Goal: Information Seeking & Learning: Learn about a topic

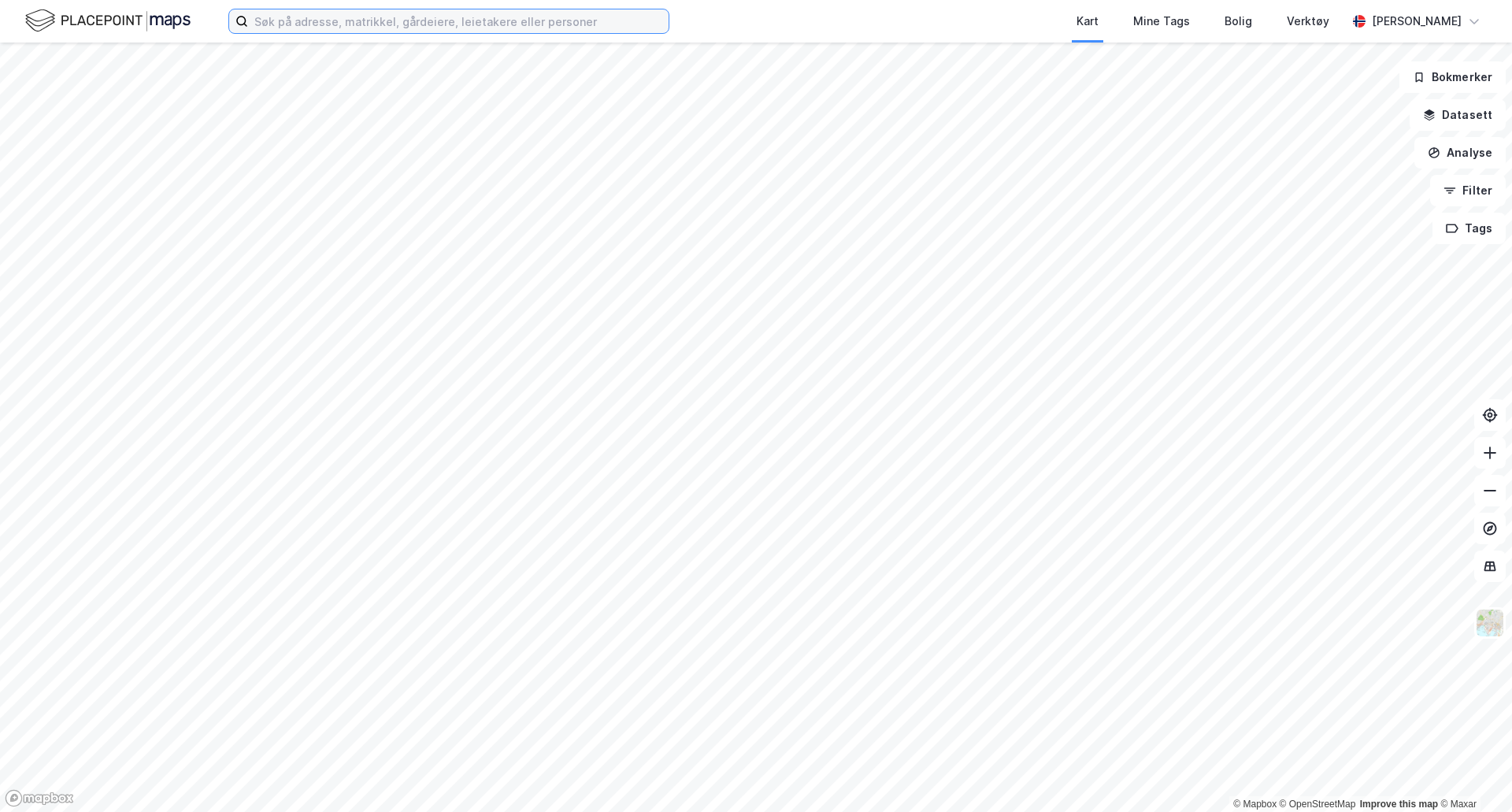
click at [507, 18] on input at bounding box center [458, 21] width 420 height 24
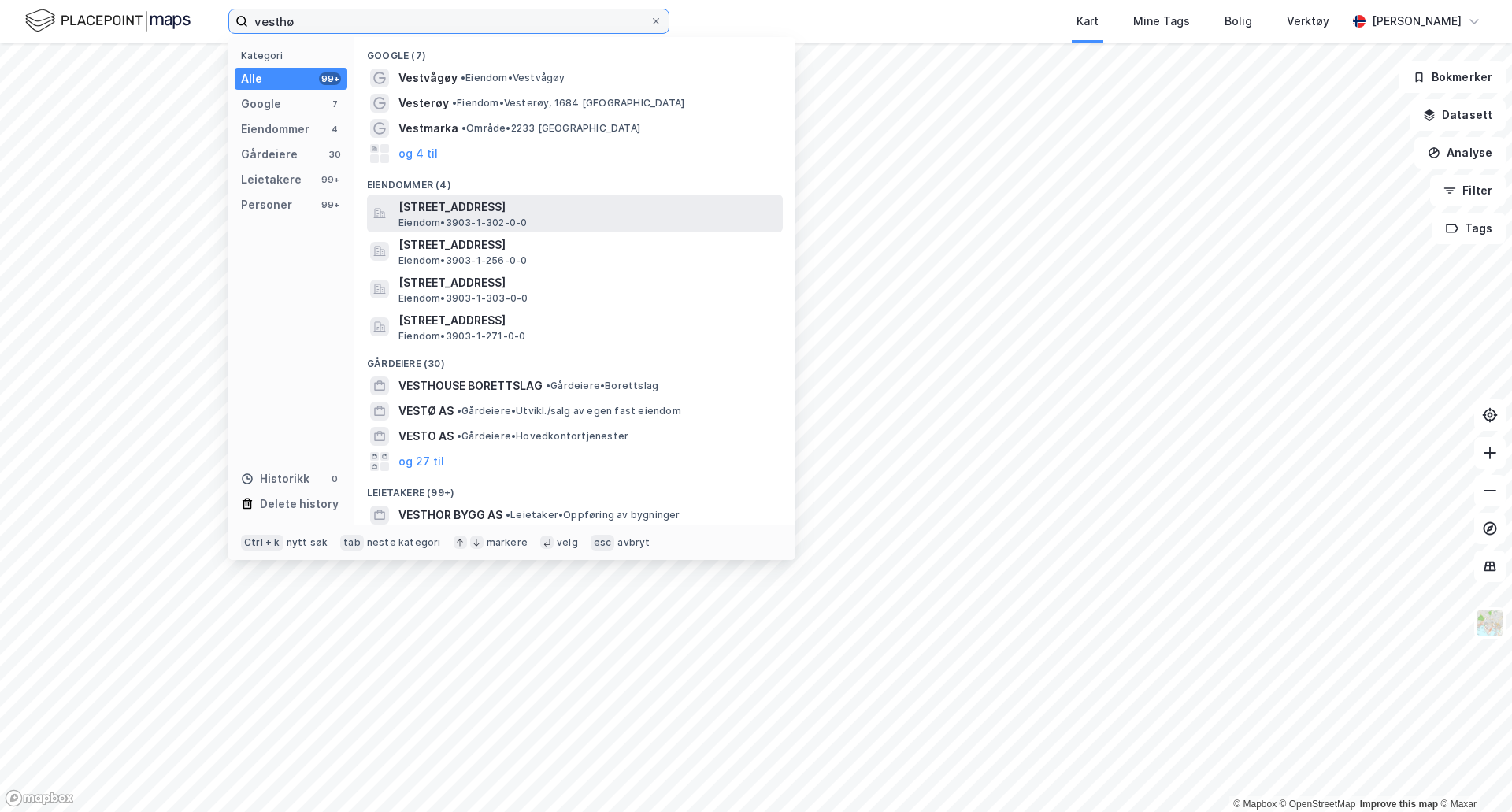
type input "vesthø"
click at [532, 207] on span "[STREET_ADDRESS]" at bounding box center [587, 207] width 378 height 18
